Goal: Complete application form

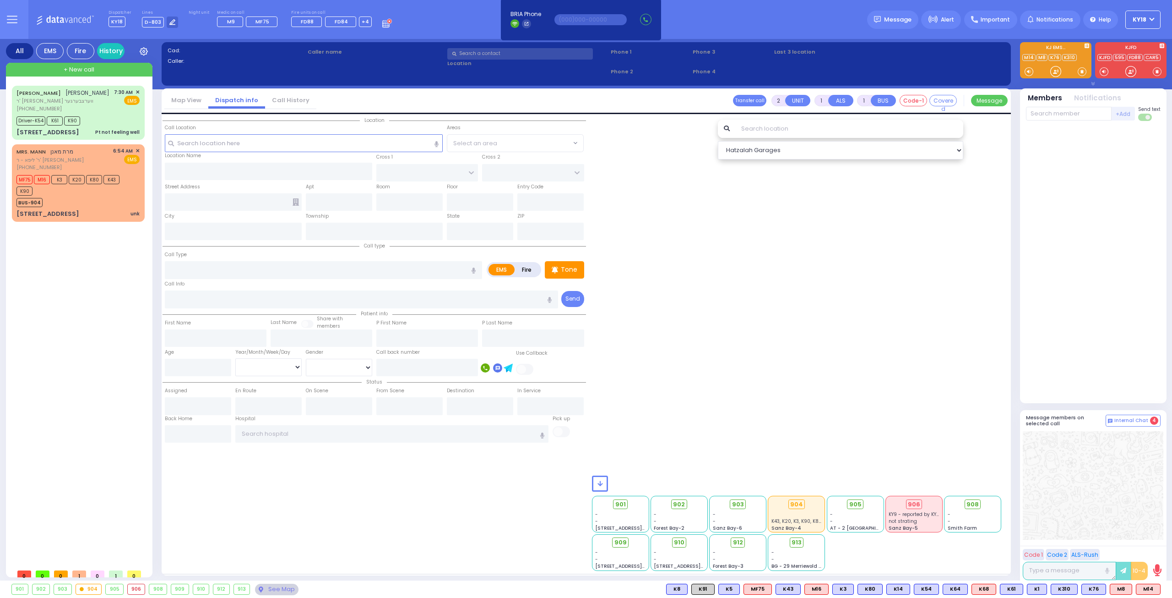
type input "6"
select select
type input "unk"
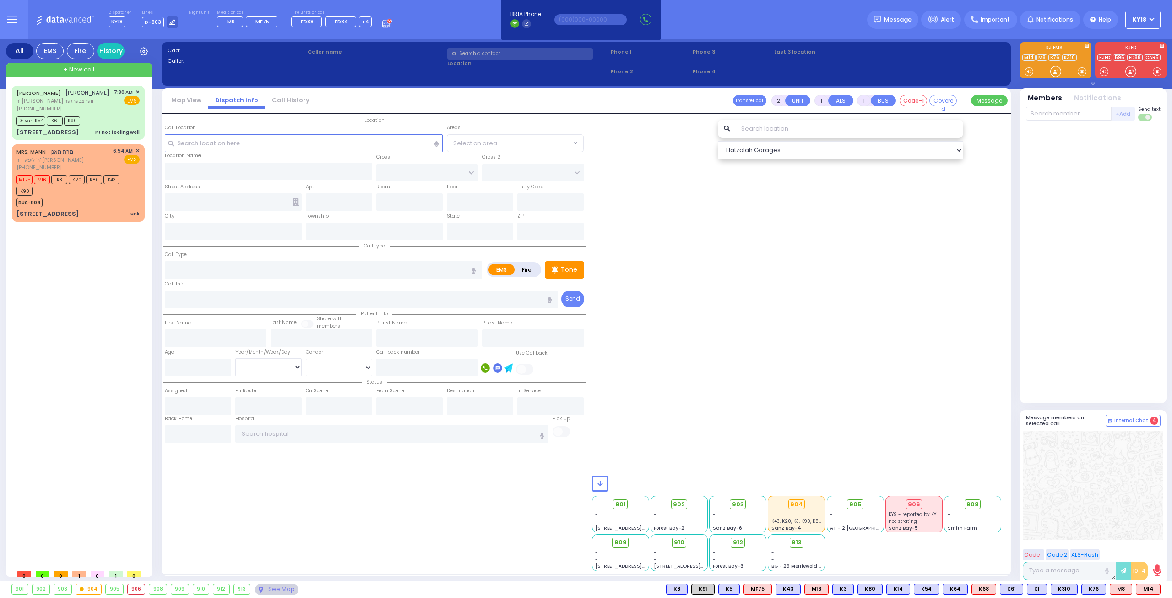
radio input "true"
type input "MRS."
type input "[PERSON_NAME]"
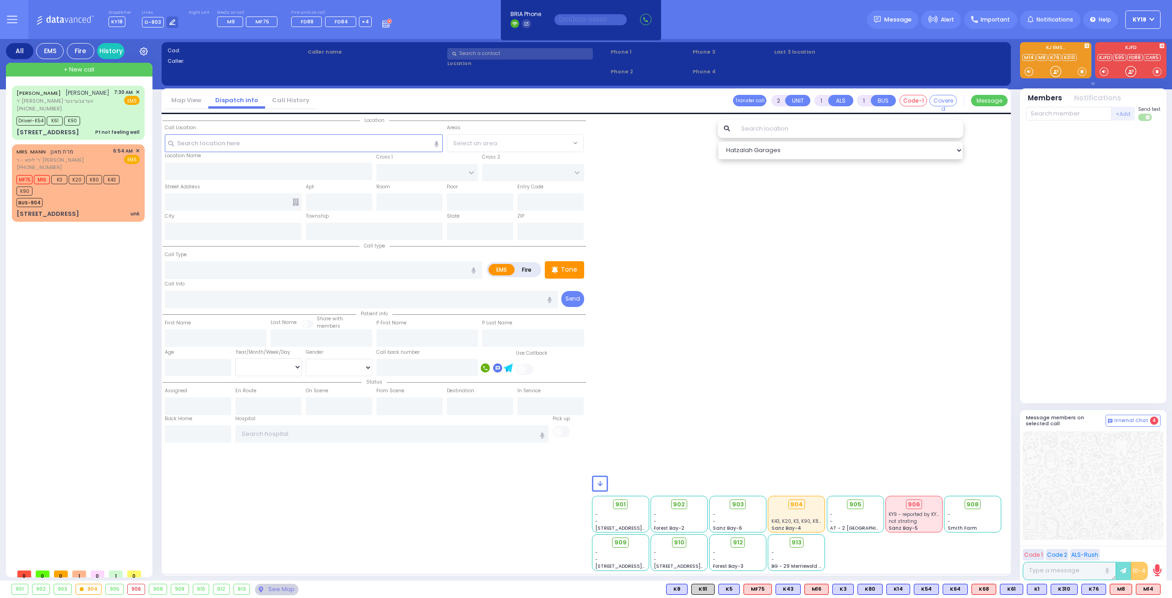
type input "83"
select select "Year"
select select "[DEMOGRAPHIC_DATA]"
type input "06:54"
type input "06:55"
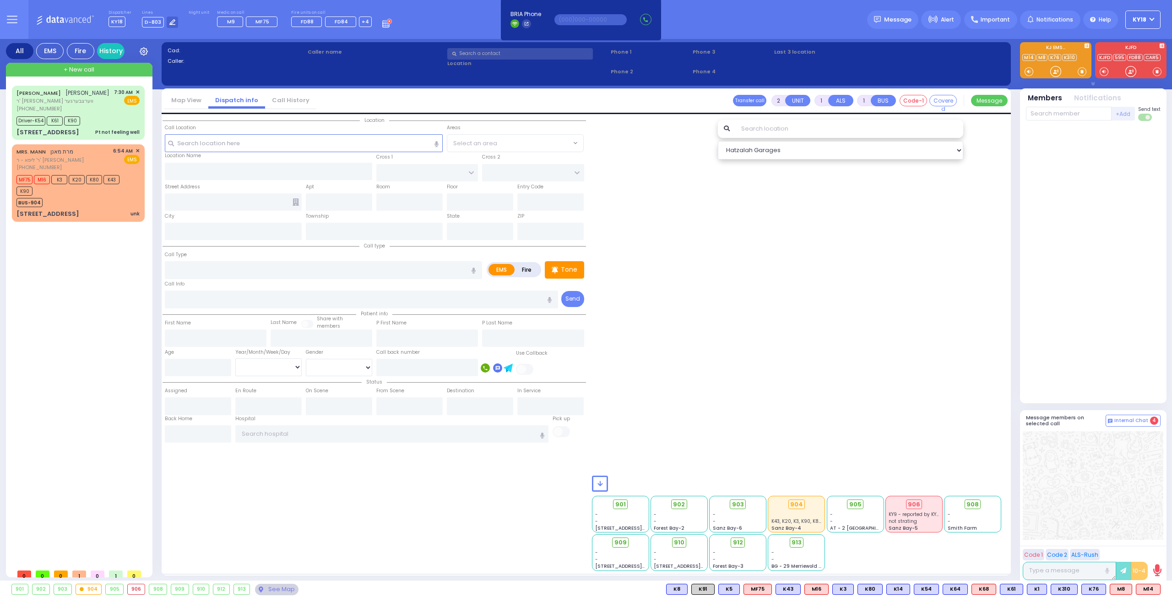
type input "06:57"
type input "07:20"
type input "08:05"
type input "08:42"
type input "SCHUNNEMUNK RD"
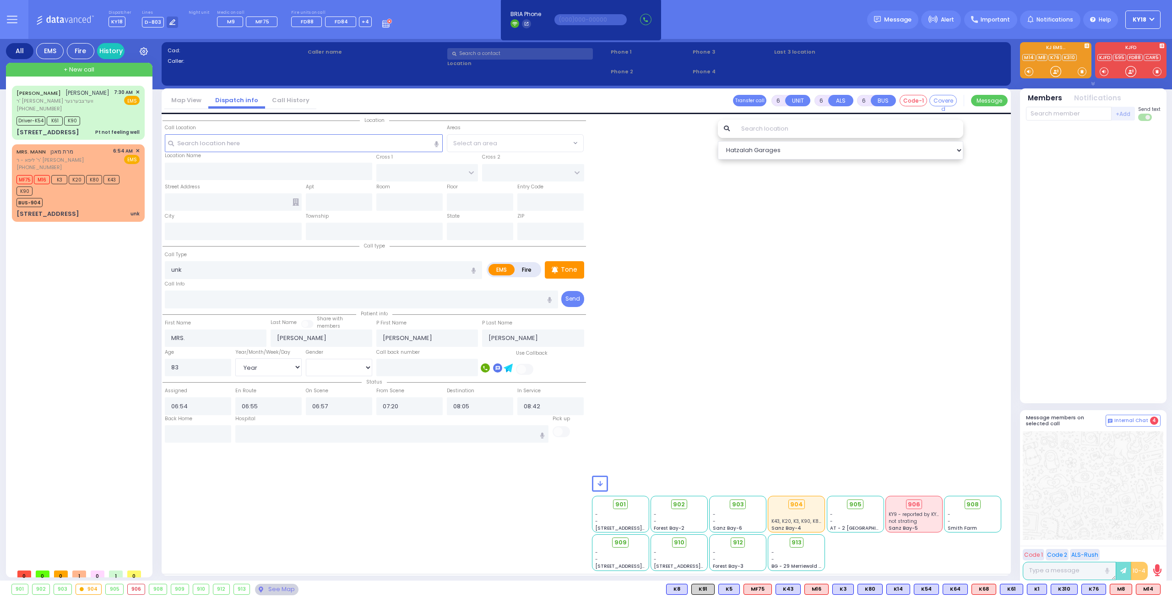
type input "HAYES COURT"
type input "3 SCHUNNEMUNK RD"
type input "201"
type input "Monroe"
type input "[US_STATE]"
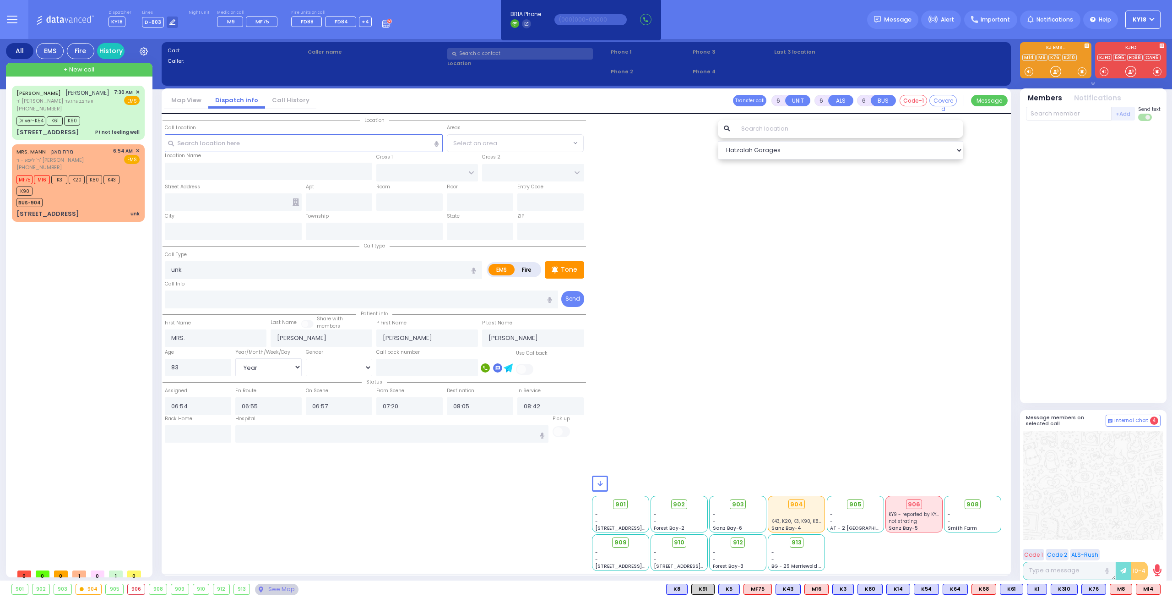
type input "10950"
select select "[GEOGRAPHIC_DATA]"
select select "Hatzalah Garages"
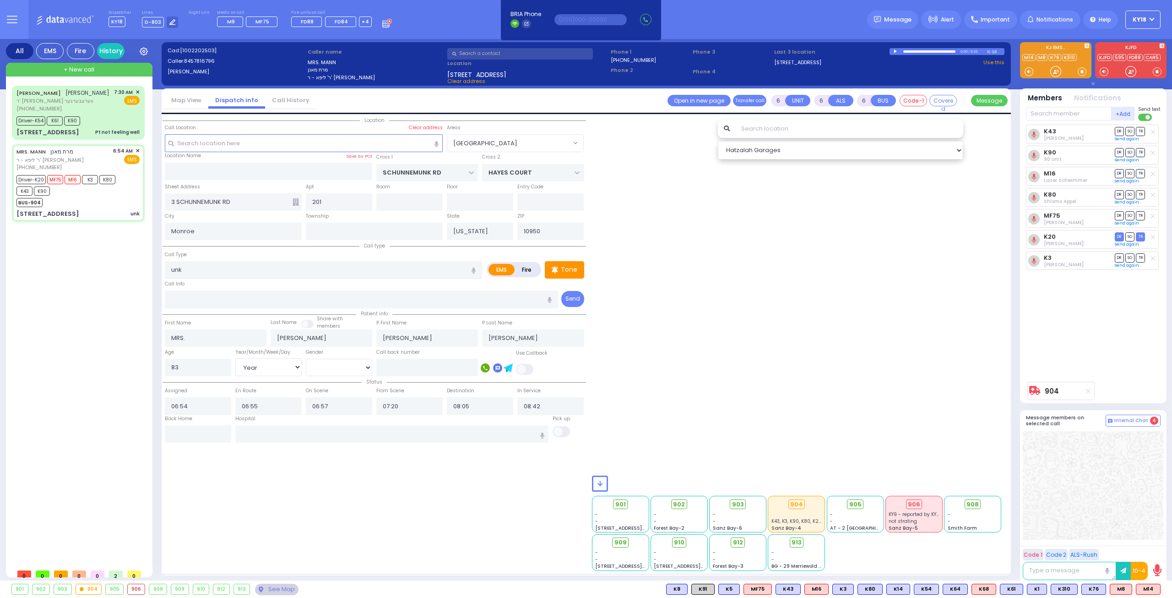
select select
radio input "true"
type input "[PERSON_NAME]"
select select "Year"
select select "[DEMOGRAPHIC_DATA]"
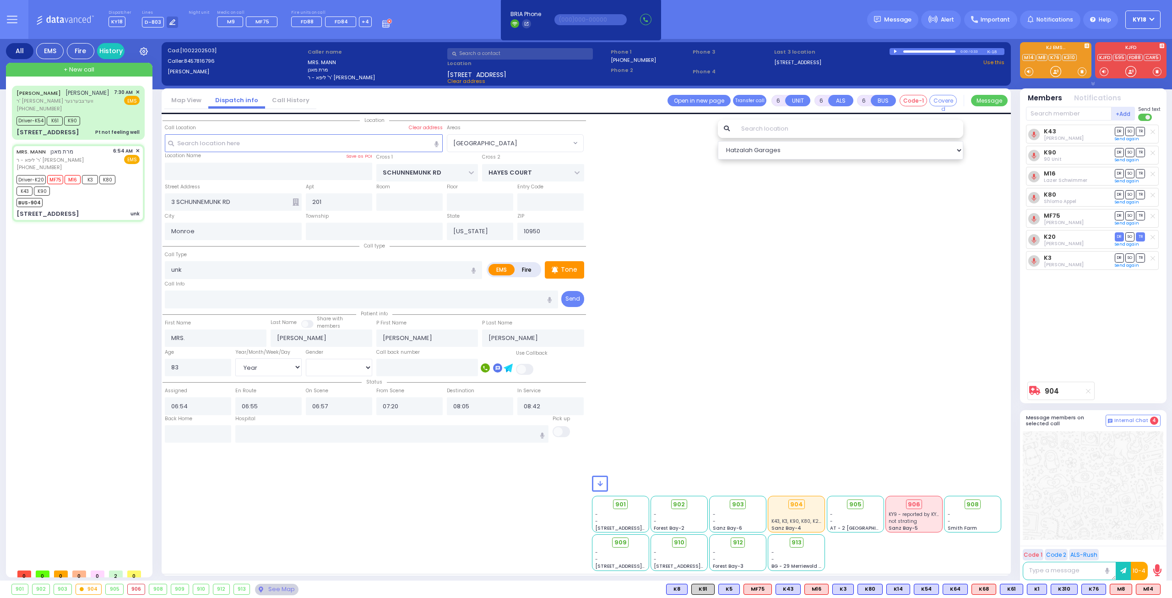
select select "[GEOGRAPHIC_DATA]"
select select "Hatzalah Garages"
select select
radio input "true"
select select "Year"
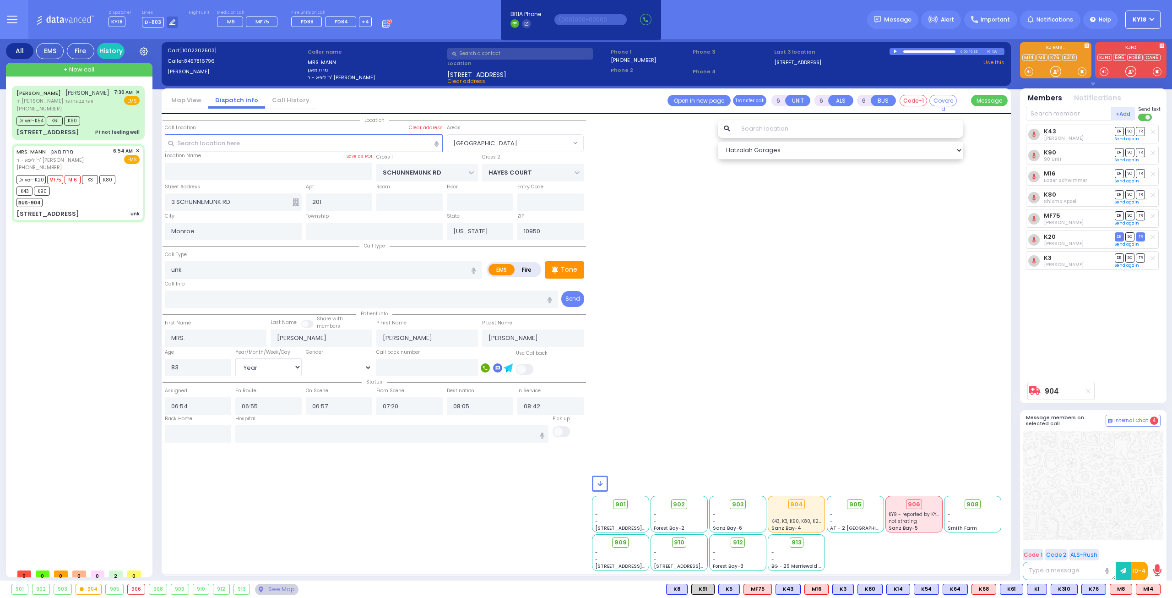
select select "[DEMOGRAPHIC_DATA]"
select select "[GEOGRAPHIC_DATA]"
select select "Hatzalah Garages"
select select
radio input "true"
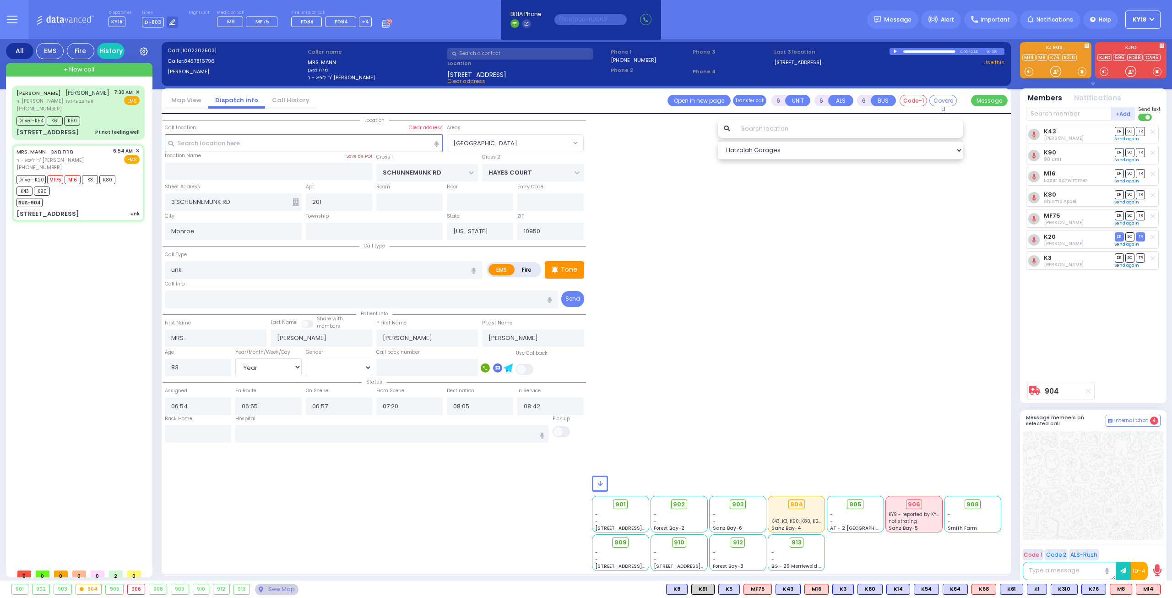
select select "Year"
select select "[DEMOGRAPHIC_DATA]"
radio input "true"
select select "Year"
select select "[DEMOGRAPHIC_DATA]"
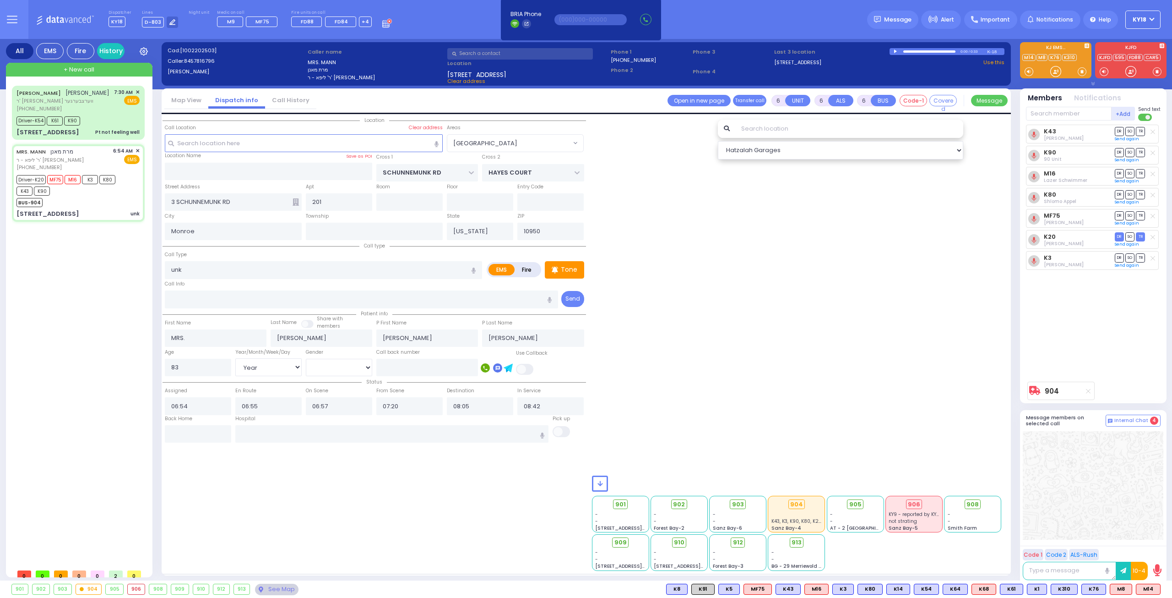
type input "08:46"
select select "[GEOGRAPHIC_DATA]"
select select "Hatzalah Garages"
select select
radio input "true"
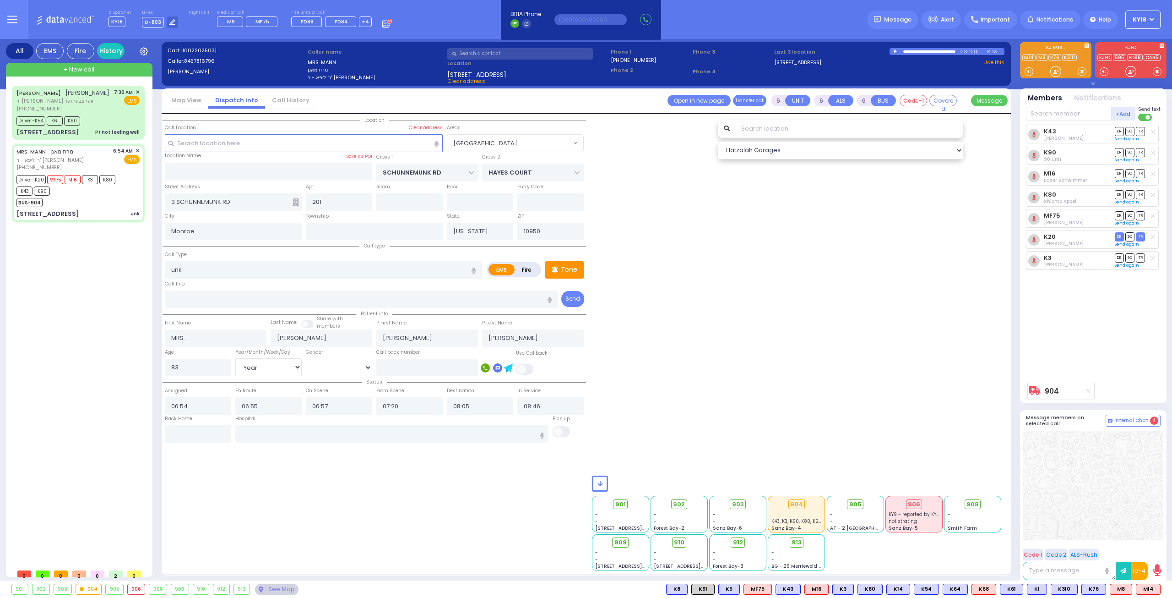
select select "Year"
select select "[DEMOGRAPHIC_DATA]"
select select "[GEOGRAPHIC_DATA]"
select select "Hatzalah Garages"
select select
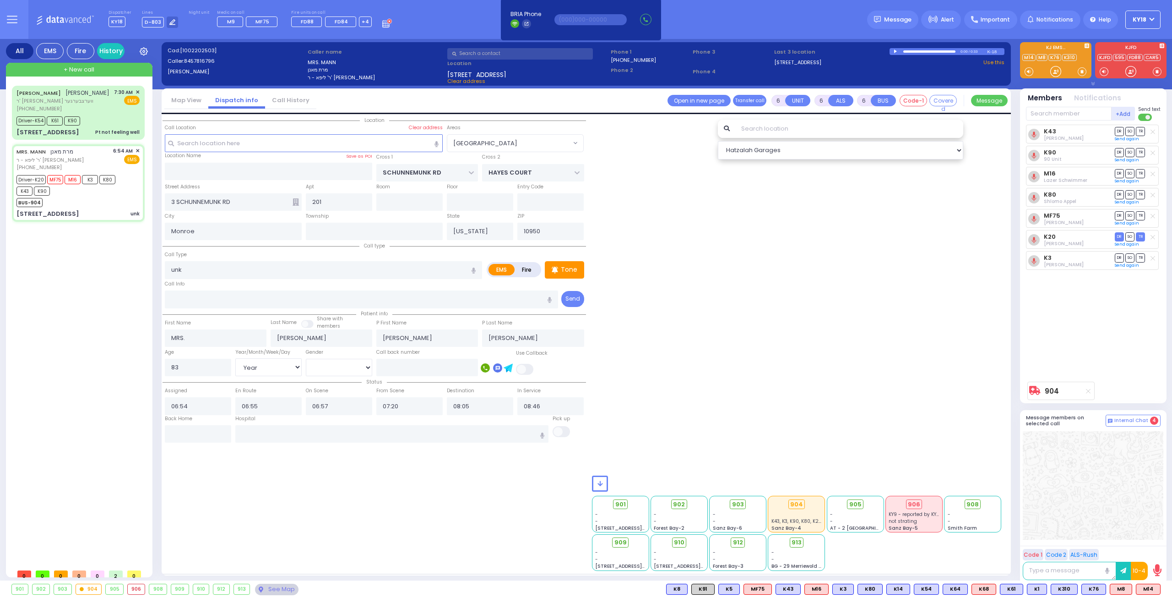
radio input "true"
select select "Year"
select select "[DEMOGRAPHIC_DATA]"
radio input "true"
select select "Year"
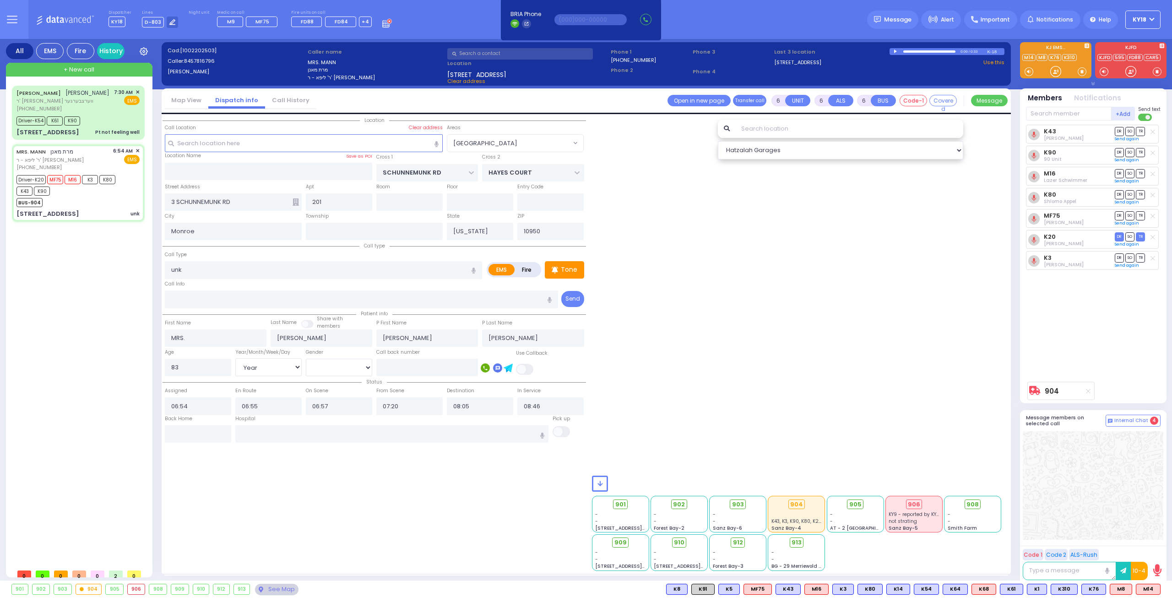
select select "[DEMOGRAPHIC_DATA]"
select select "[GEOGRAPHIC_DATA]"
select select "Hatzalah Garages"
select select
radio input "true"
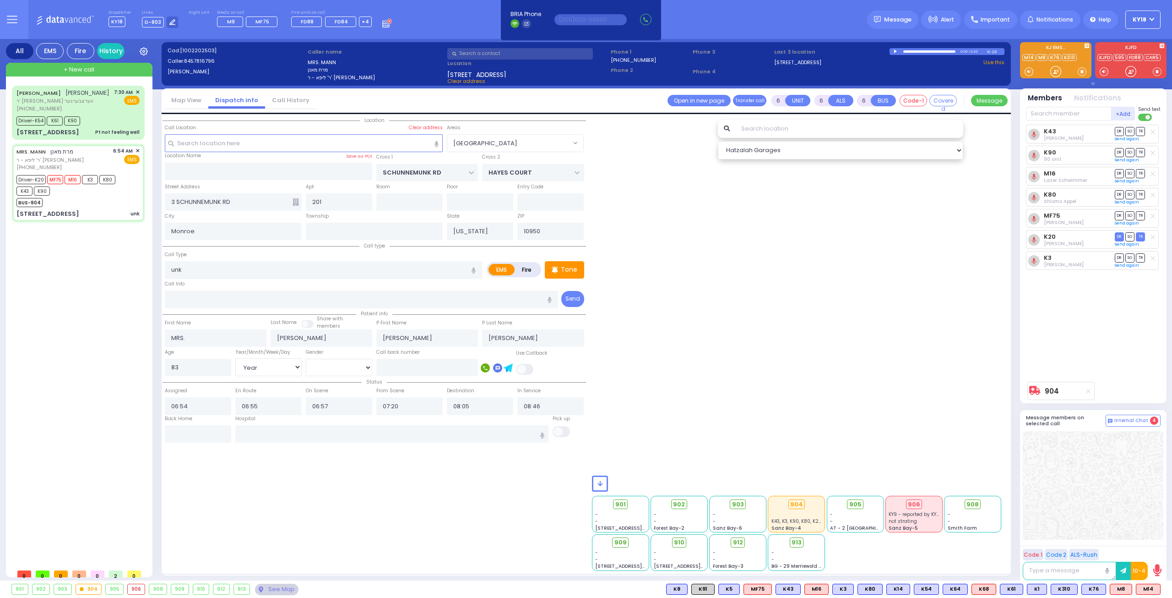
select select "Year"
select select "[DEMOGRAPHIC_DATA]"
radio input "true"
select select "Year"
select select "[DEMOGRAPHIC_DATA]"
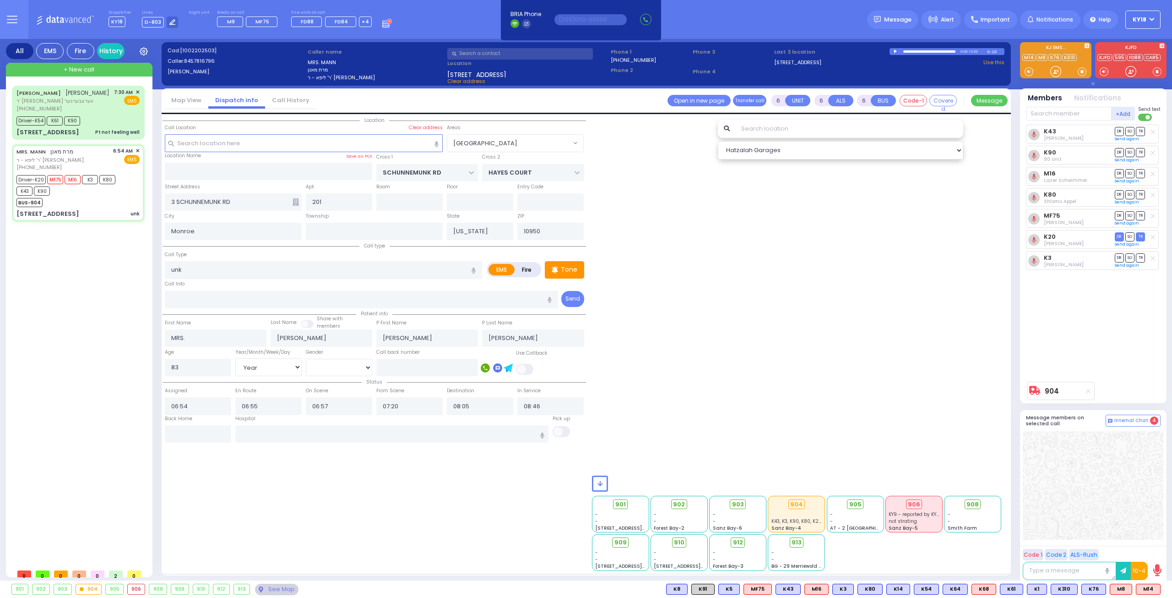
radio input "true"
select select "Year"
select select "[DEMOGRAPHIC_DATA]"
radio input "true"
select select "Year"
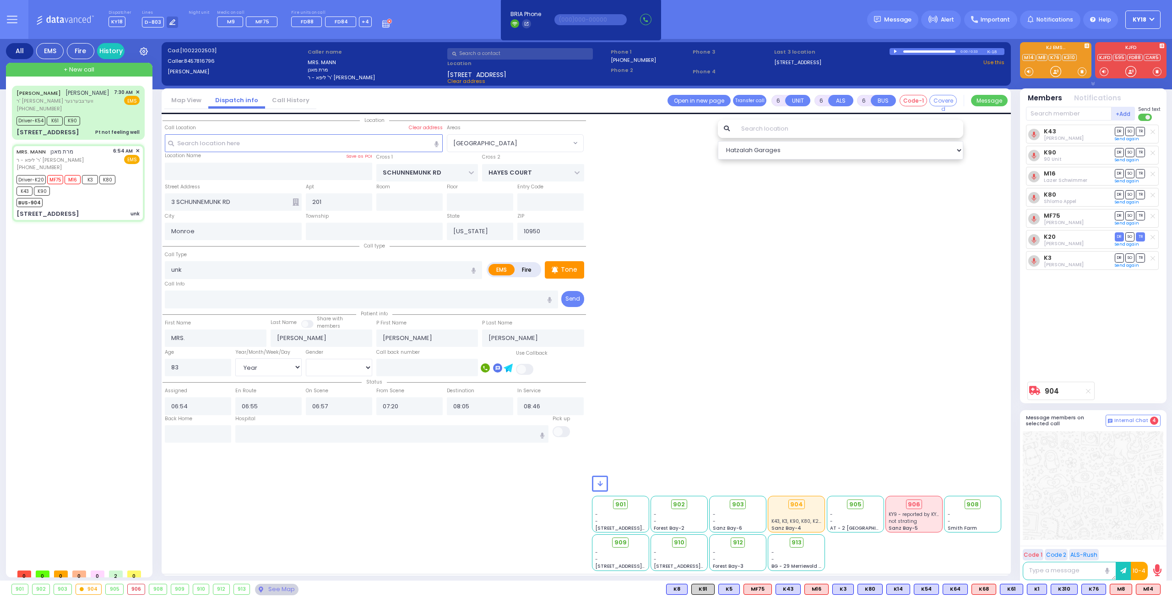
select select "[DEMOGRAPHIC_DATA]"
select select "[GEOGRAPHIC_DATA]"
select select "Hatzalah Garages"
select select
radio input "true"
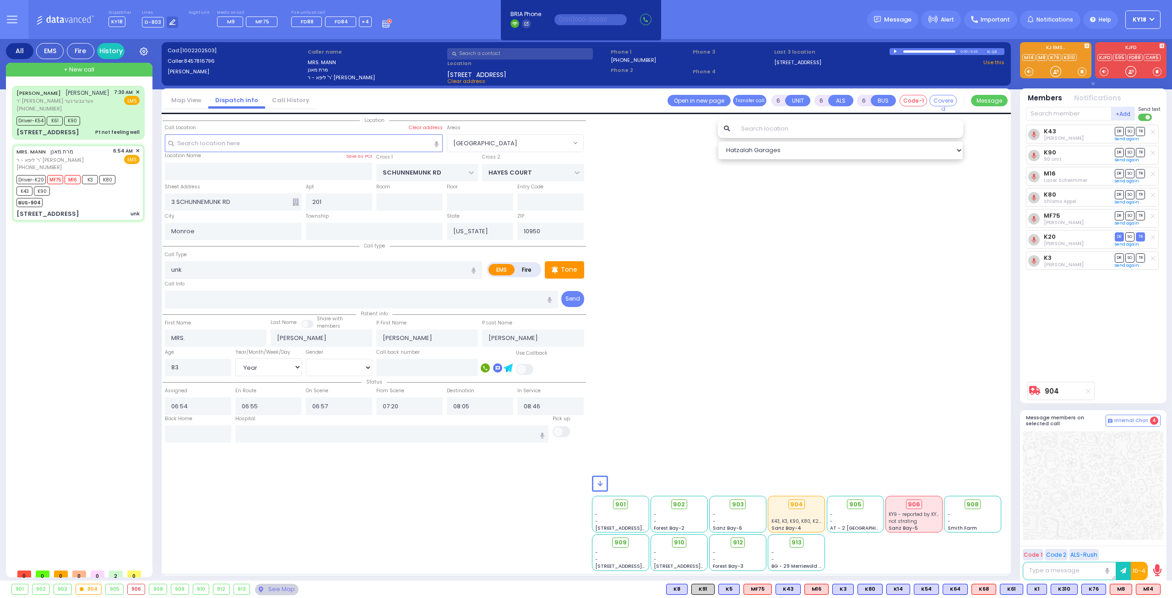
select select "Year"
select select "[DEMOGRAPHIC_DATA]"
type input "[US_STATE][GEOGRAPHIC_DATA]- [GEOGRAPHIC_DATA] [STREET_ADDRESS][US_STATE]"
radio input "true"
select select "Year"
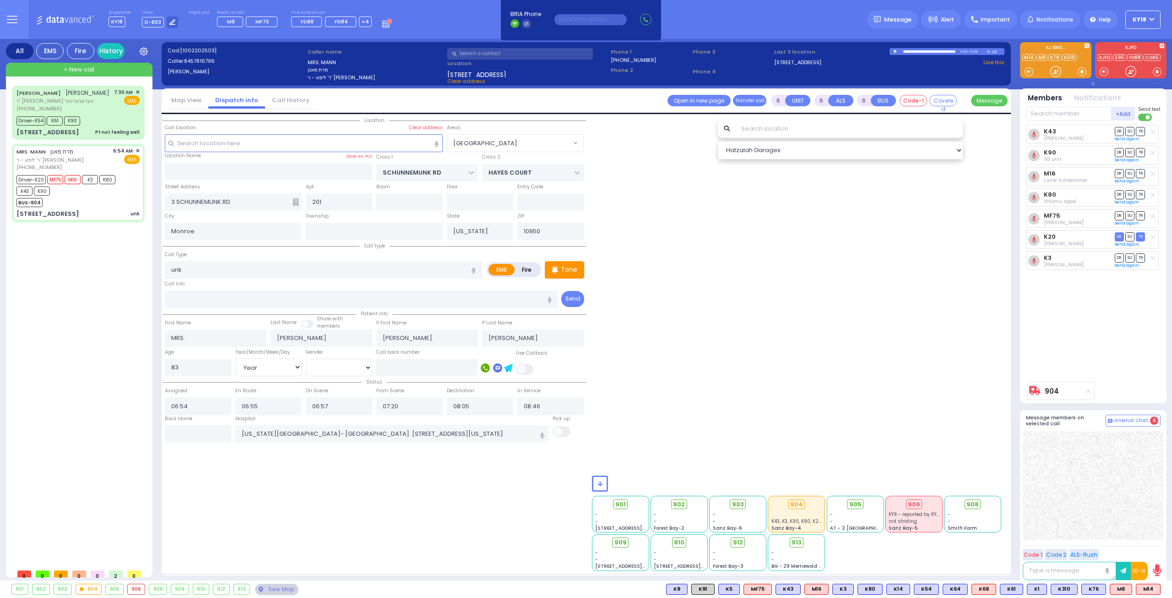
select select "[DEMOGRAPHIC_DATA]"
select select "[GEOGRAPHIC_DATA]"
select select "Hatzalah Garages"
select select
radio input "true"
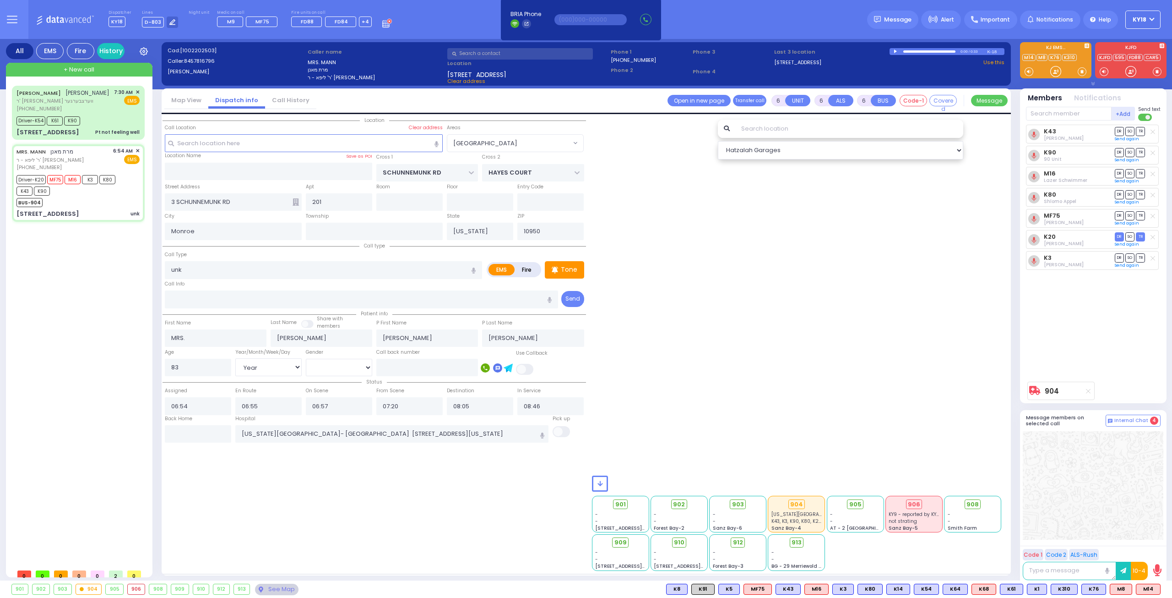
select select "Year"
select select "[DEMOGRAPHIC_DATA]"
select select "[GEOGRAPHIC_DATA]"
select select "Hatzalah Garages"
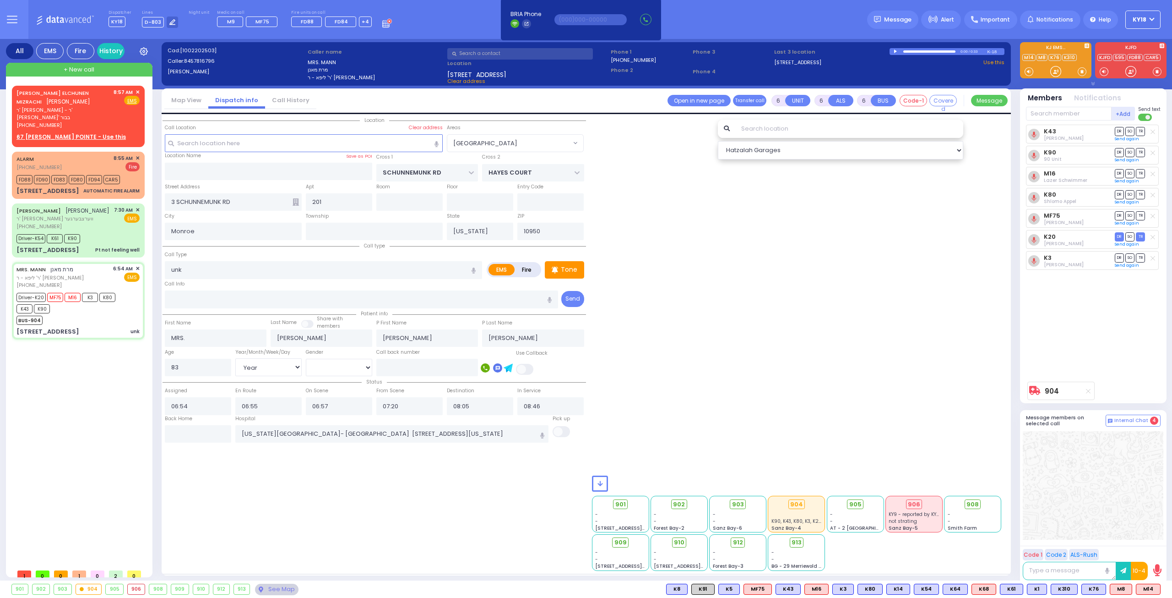
select select
radio input "true"
select select "Year"
select select "[DEMOGRAPHIC_DATA]"
select select
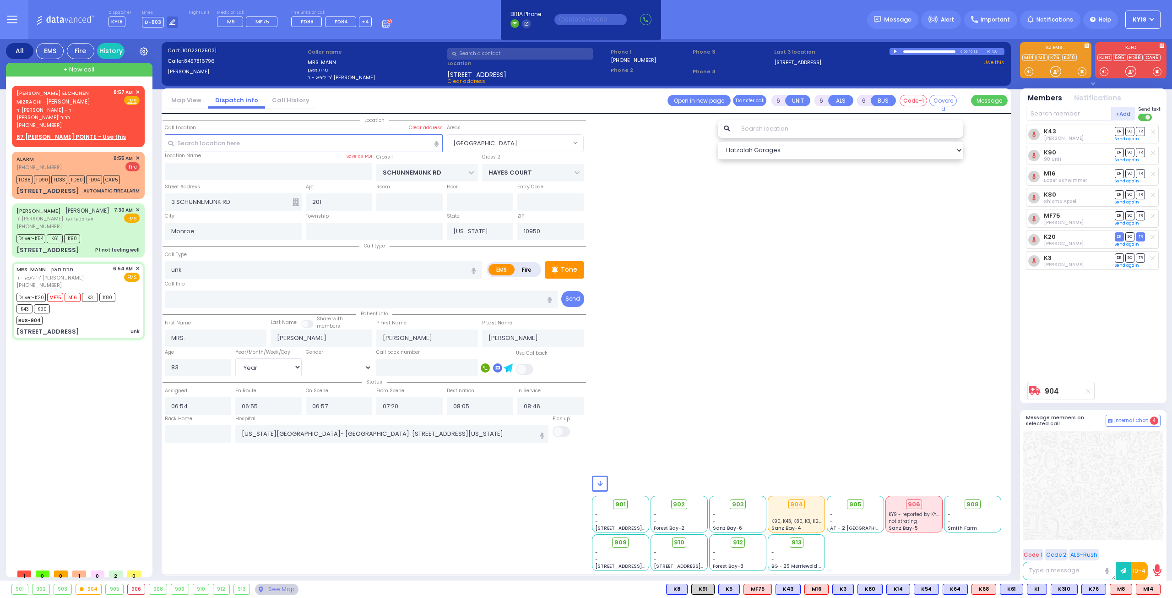
radio input "true"
select select "Year"
select select "[DEMOGRAPHIC_DATA]"
radio input "true"
select select "Year"
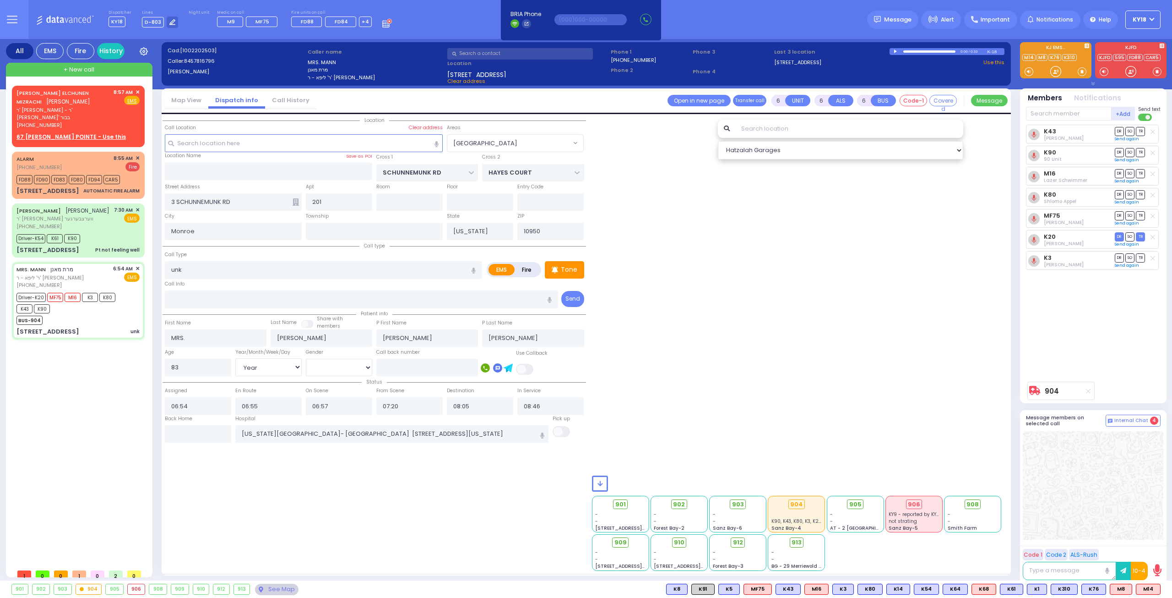
select select "[DEMOGRAPHIC_DATA]"
radio input "true"
select select "Year"
select select "[DEMOGRAPHIC_DATA]"
select select "[GEOGRAPHIC_DATA]"
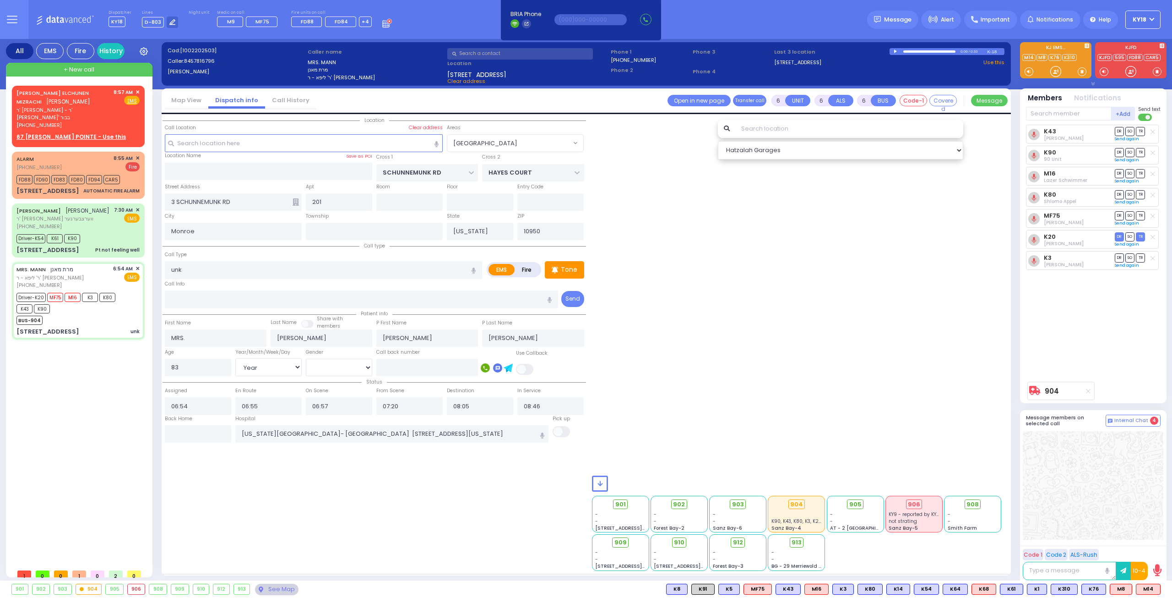
select select "Hatzalah Garages"
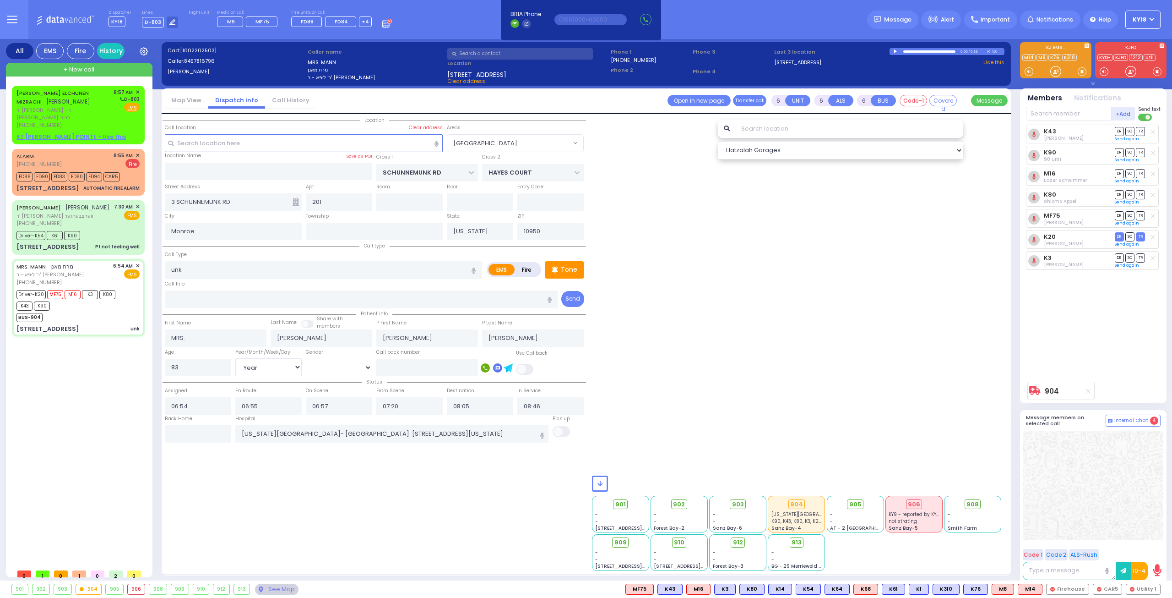
select select
radio input "true"
select select "Year"
select select "[DEMOGRAPHIC_DATA]"
radio input "true"
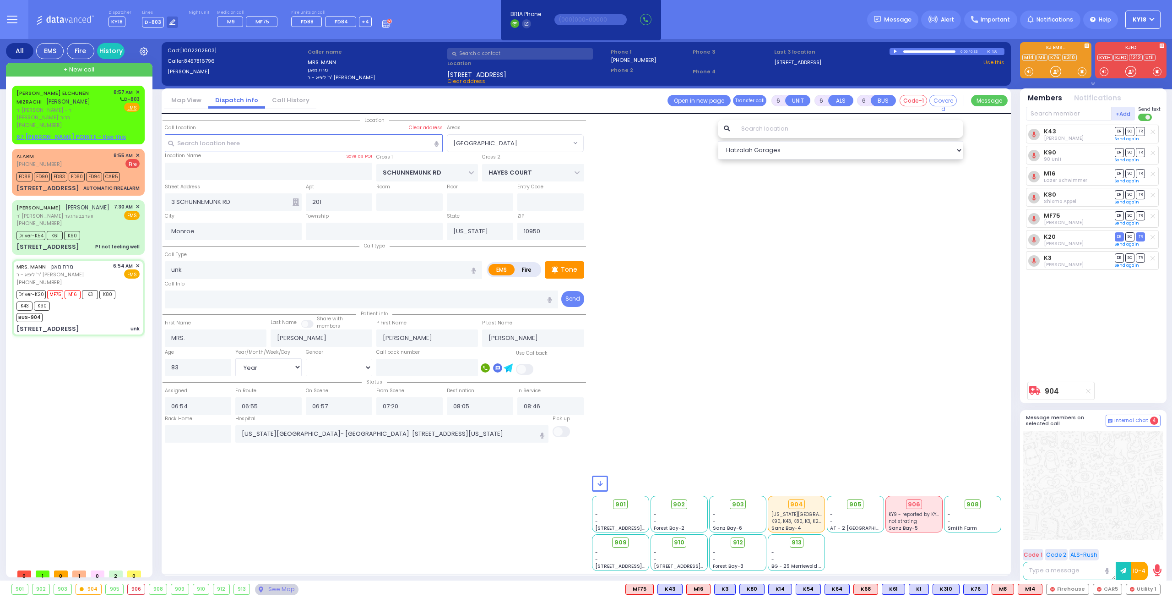
select select "Year"
select select "[DEMOGRAPHIC_DATA]"
radio input "true"
select select "Year"
select select "[DEMOGRAPHIC_DATA]"
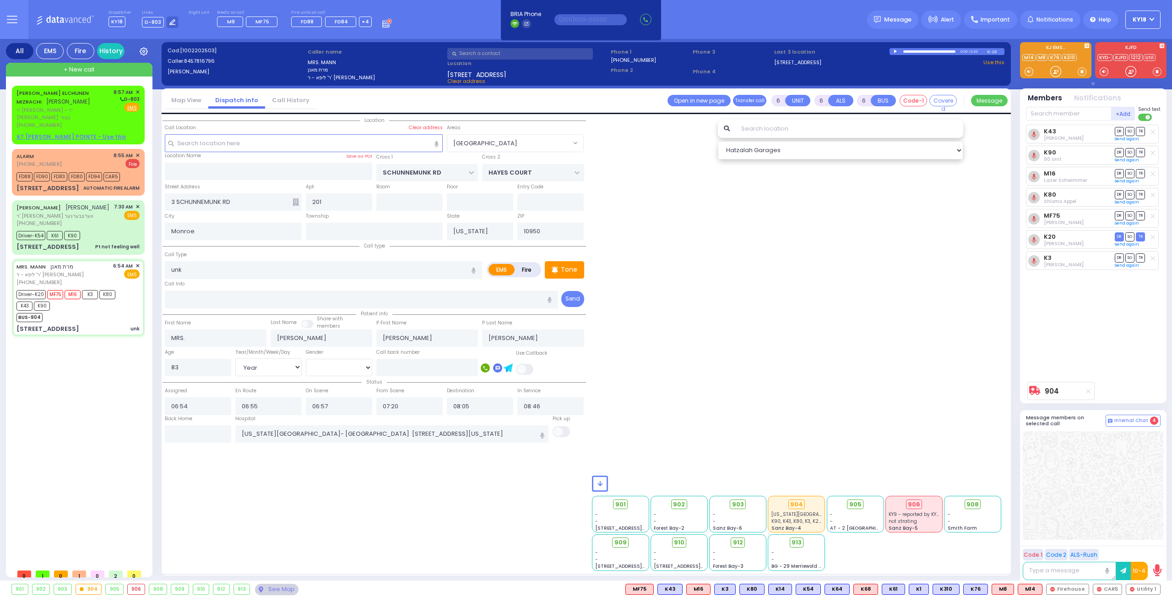
select select "[GEOGRAPHIC_DATA]"
select select "Hatzalah Garages"
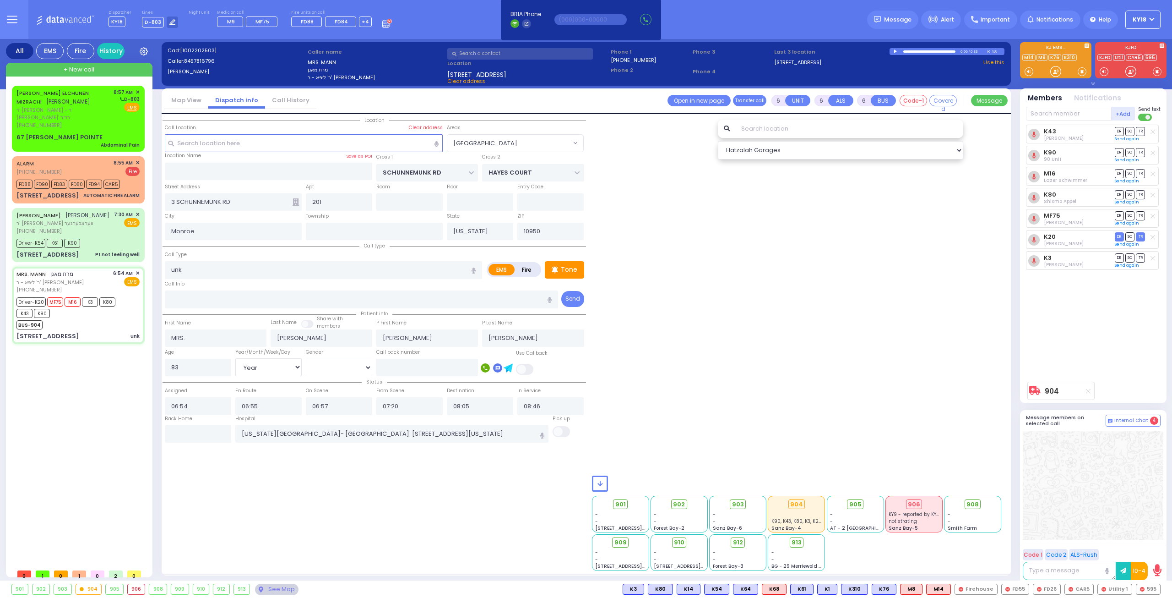
select select
radio input "true"
select select "Year"
select select "[DEMOGRAPHIC_DATA]"
select select "[GEOGRAPHIC_DATA]"
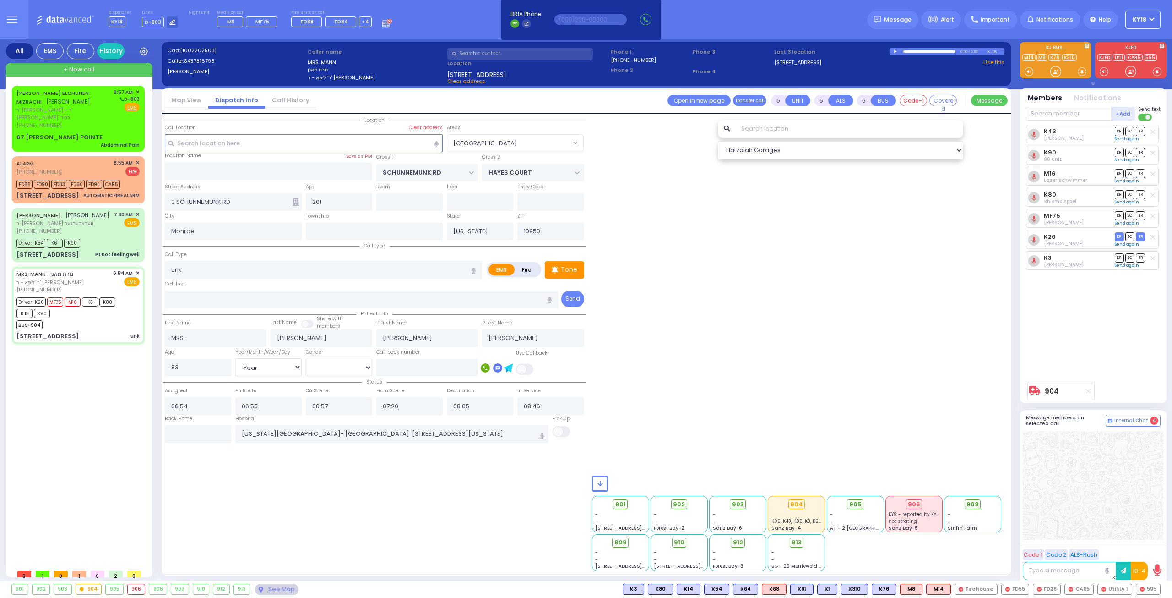
select select "Hatzalah Garages"
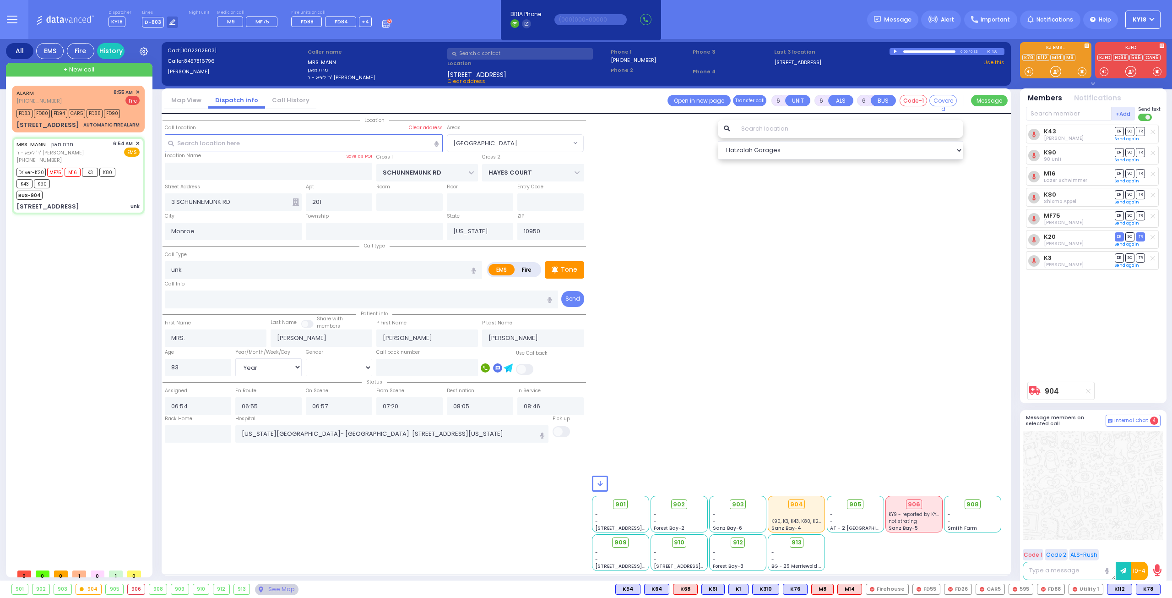
select select
radio input "true"
select select "Year"
select select "[DEMOGRAPHIC_DATA]"
select select "[GEOGRAPHIC_DATA]"
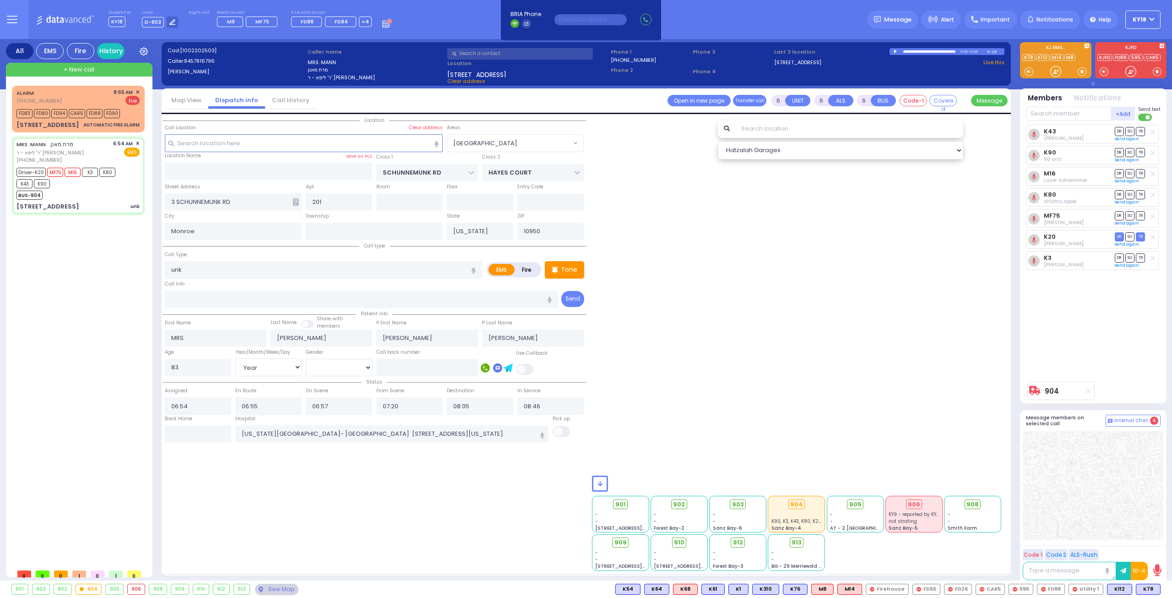
select select "Hatzalah Garages"
